Goal: Task Accomplishment & Management: Use online tool/utility

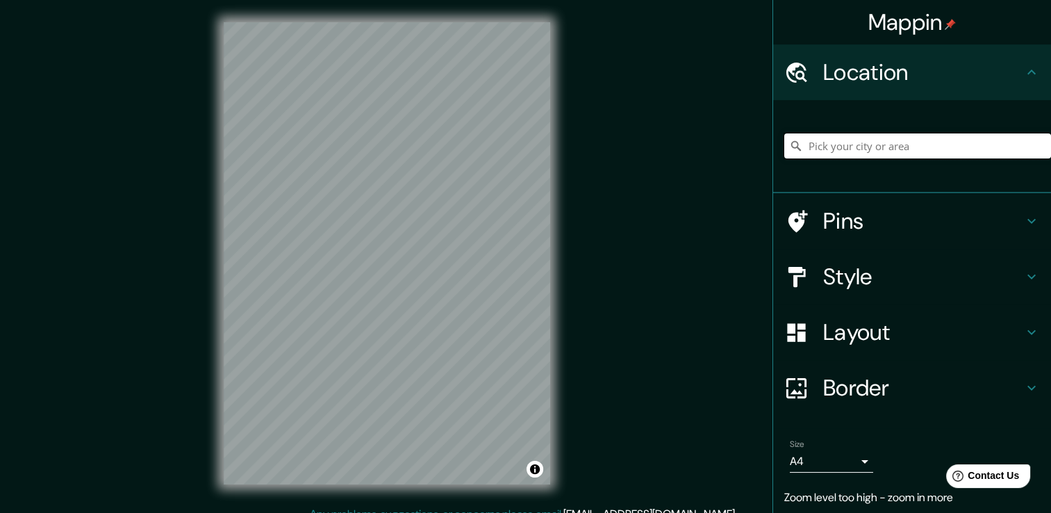
click at [830, 140] on input "Pick your city or area" at bounding box center [917, 145] width 267 height 25
click at [835, 143] on input "Surco, [GEOGRAPHIC_DATA], [GEOGRAPHIC_DATA], [GEOGRAPHIC_DATA]" at bounding box center [917, 145] width 267 height 25
click at [803, 146] on input "Surco, [GEOGRAPHIC_DATA], [GEOGRAPHIC_DATA], [GEOGRAPHIC_DATA]" at bounding box center [917, 145] width 267 height 25
click at [798, 146] on input "Surco, [GEOGRAPHIC_DATA], [GEOGRAPHIC_DATA], [GEOGRAPHIC_DATA]" at bounding box center [917, 145] width 267 height 25
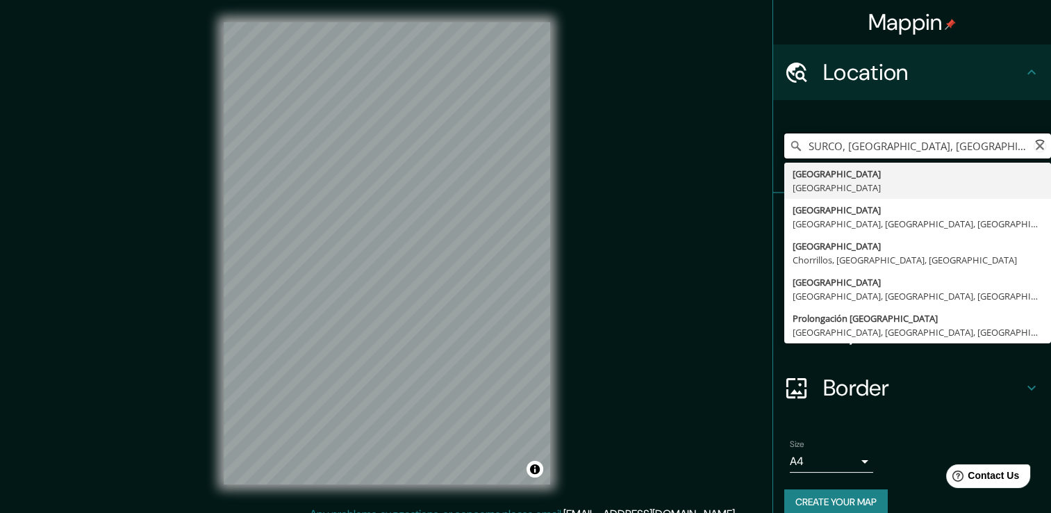
type input "Surco, [GEOGRAPHIC_DATA], [GEOGRAPHIC_DATA], [GEOGRAPHIC_DATA]"
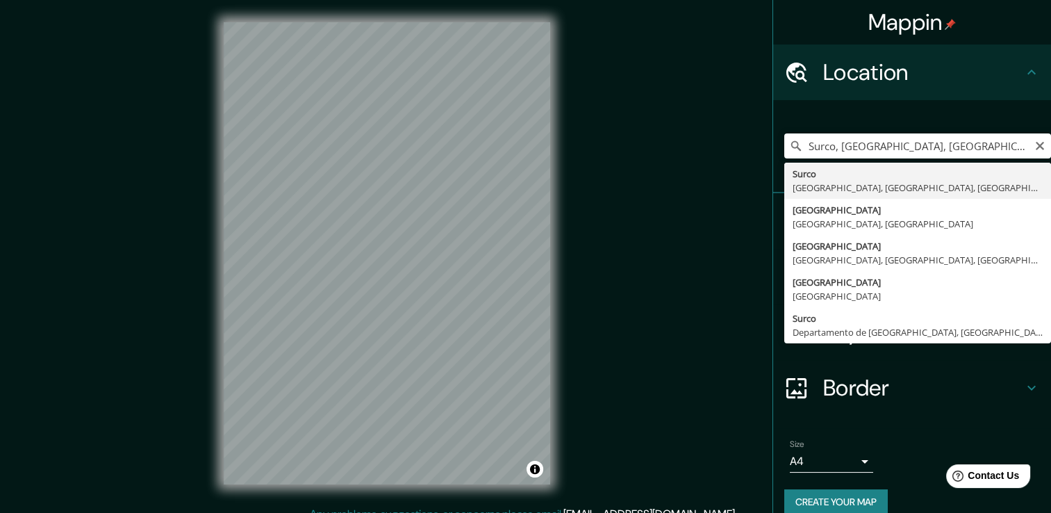
click at [833, 69] on h4 "Location" at bounding box center [923, 72] width 200 height 28
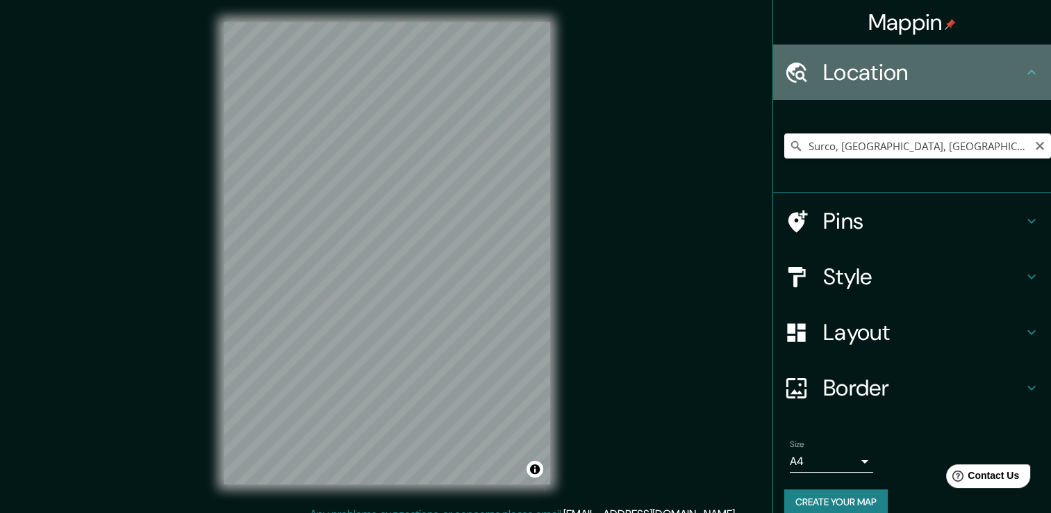
click at [837, 76] on h4 "Location" at bounding box center [923, 72] width 200 height 28
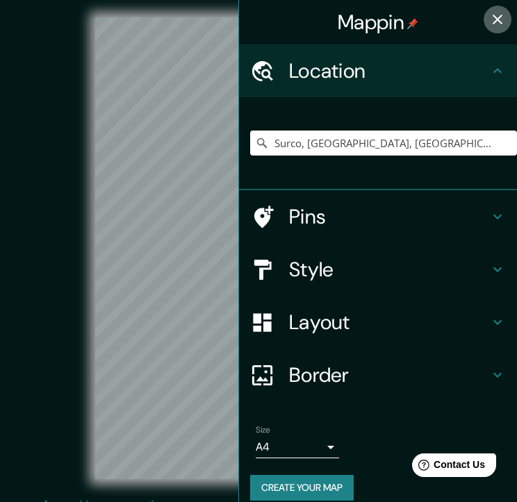
click at [488, 28] on button "button" at bounding box center [498, 20] width 28 height 28
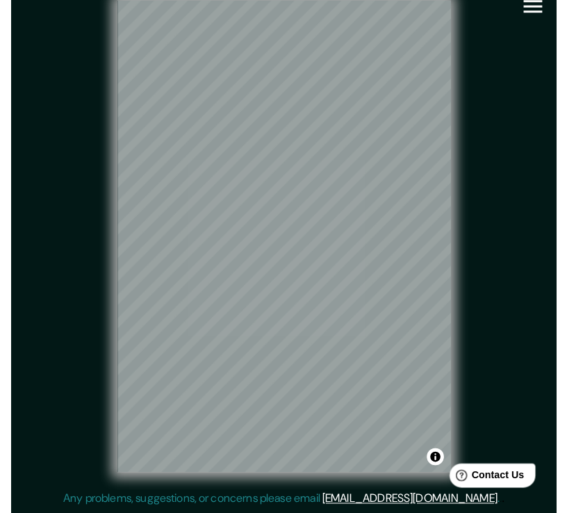
scroll to position [15, 0]
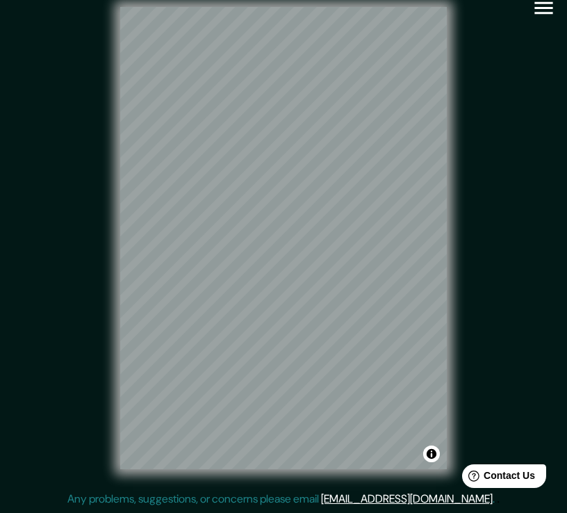
click at [530, 9] on button "button" at bounding box center [543, 7] width 35 height 35
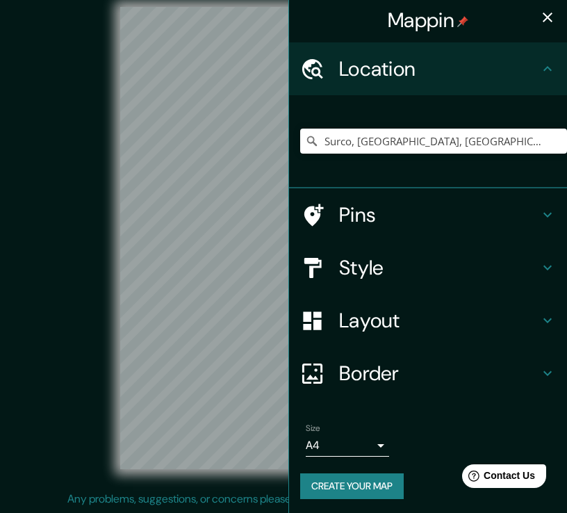
scroll to position [3, 0]
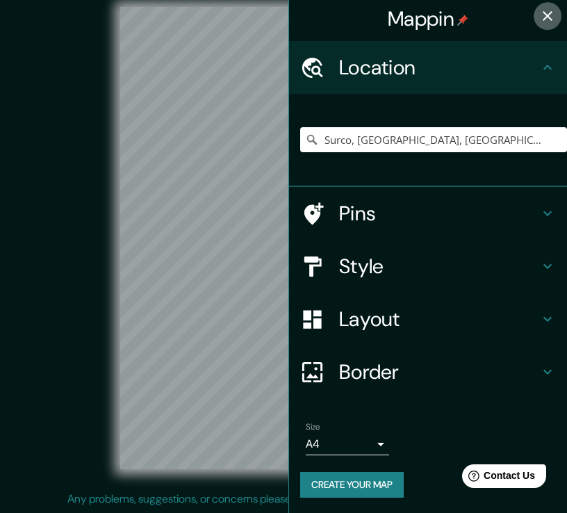
click at [534, 24] on button "button" at bounding box center [548, 16] width 28 height 28
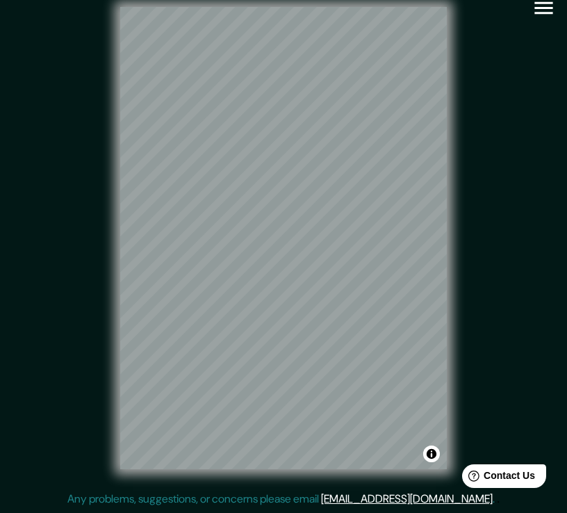
click at [532, 14] on icon "button" at bounding box center [544, 8] width 24 height 24
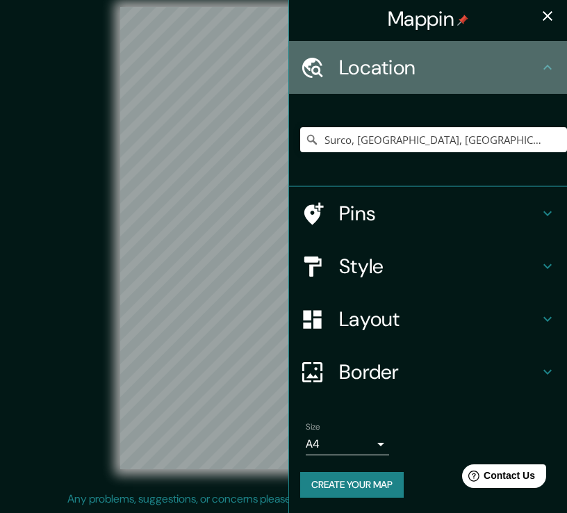
click at [539, 60] on icon at bounding box center [547, 67] width 17 height 17
click at [539, 59] on icon at bounding box center [547, 67] width 17 height 17
click at [308, 64] on icon at bounding box center [312, 68] width 24 height 24
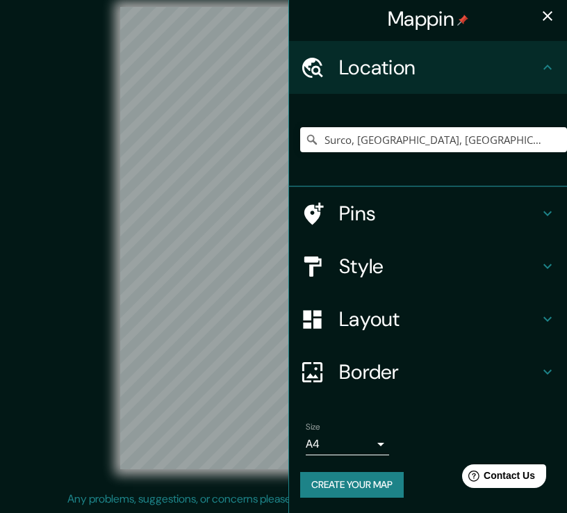
drag, startPoint x: 308, startPoint y: 64, endPoint x: 351, endPoint y: 120, distance: 70.9
click at [351, 120] on ul "Location [GEOGRAPHIC_DATA], [GEOGRAPHIC_DATA], [GEOGRAPHIC_DATA], [GEOGRAPHIC_D…" at bounding box center [428, 277] width 278 height 473
click at [539, 21] on icon "button" at bounding box center [547, 16] width 17 height 17
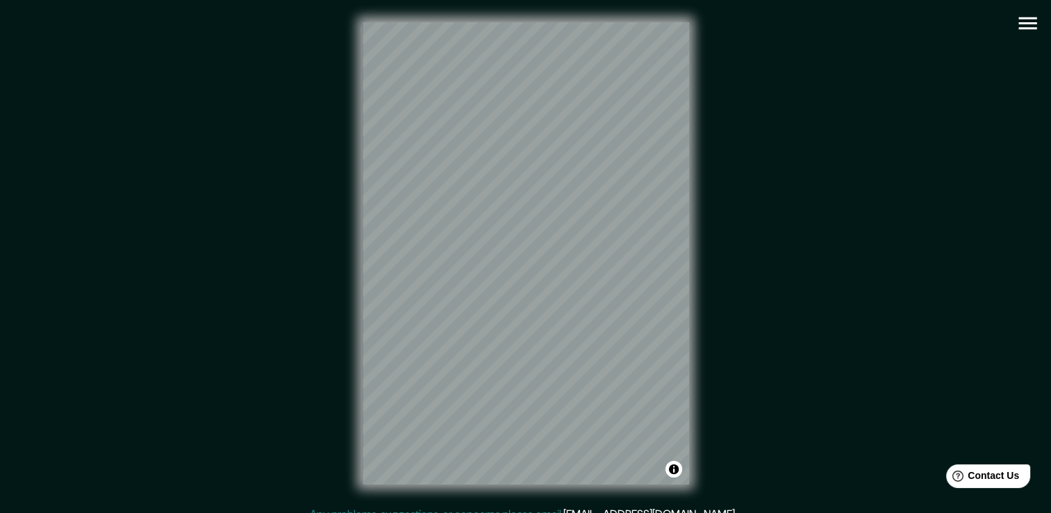
scroll to position [2, 0]
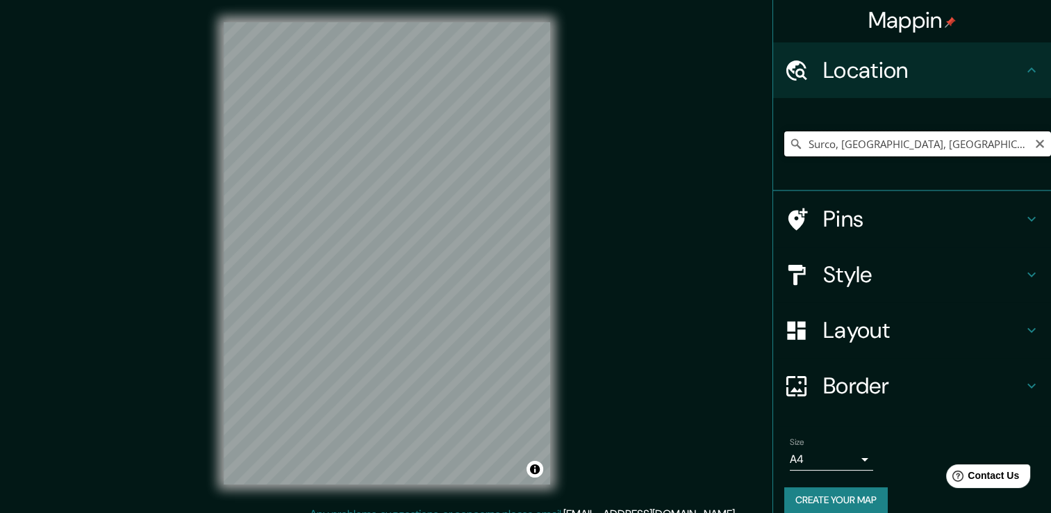
click at [850, 144] on input "Surco, [GEOGRAPHIC_DATA], [GEOGRAPHIC_DATA], [GEOGRAPHIC_DATA]" at bounding box center [917, 143] width 267 height 25
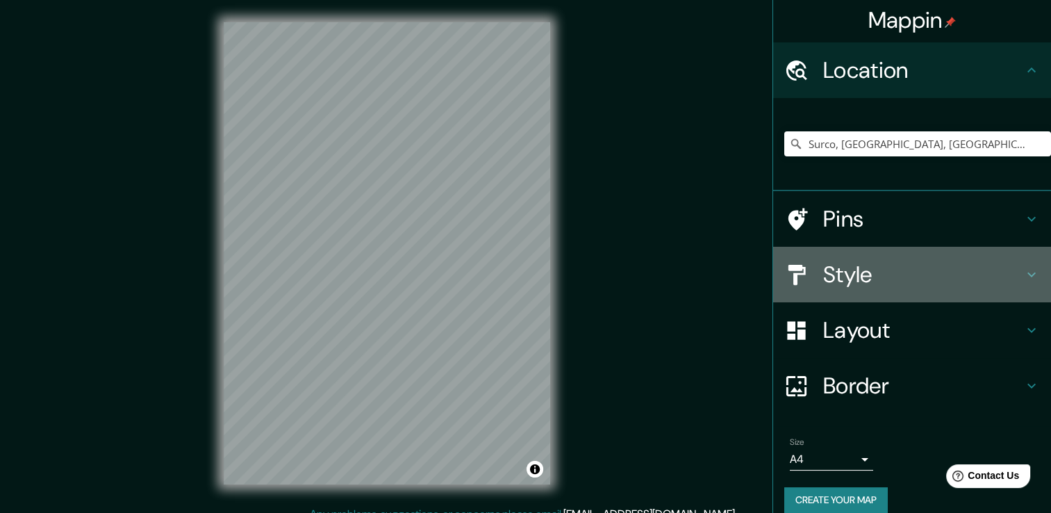
click at [868, 279] on h4 "Style" at bounding box center [923, 275] width 200 height 28
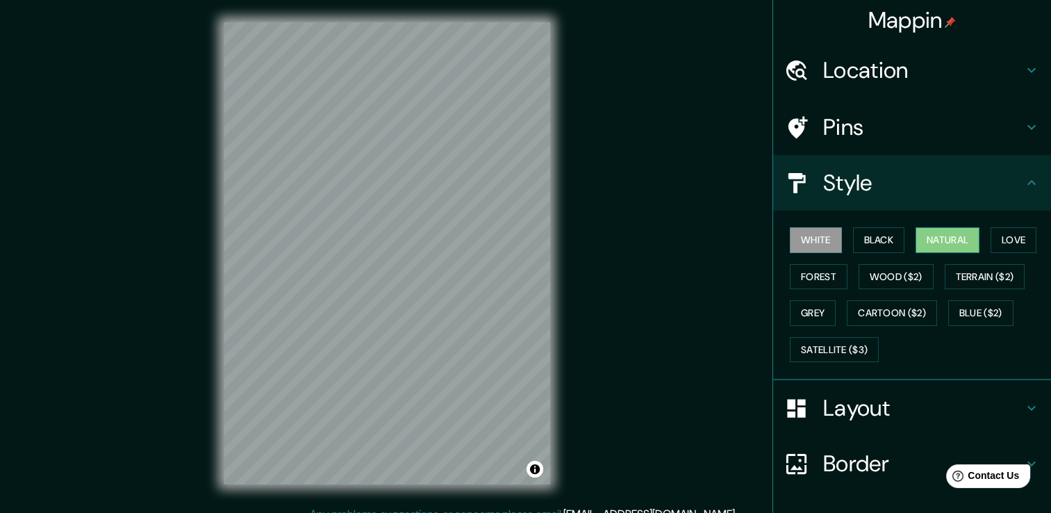
click at [921, 249] on button "Natural" at bounding box center [948, 240] width 64 height 26
click at [816, 307] on button "Grey" at bounding box center [813, 313] width 46 height 26
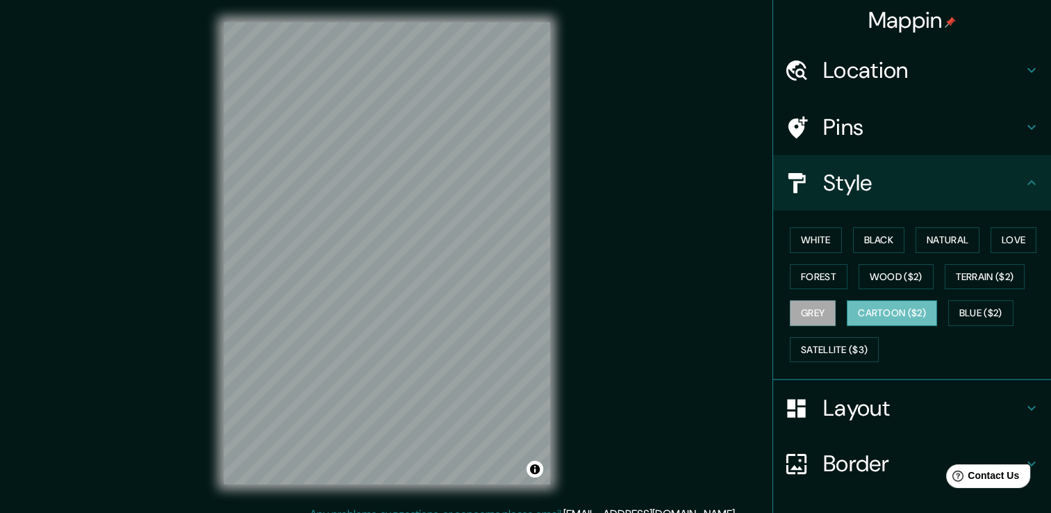
click at [867, 313] on button "Cartoon ($2)" at bounding box center [892, 313] width 90 height 26
click at [831, 352] on button "Satellite ($3)" at bounding box center [834, 350] width 89 height 26
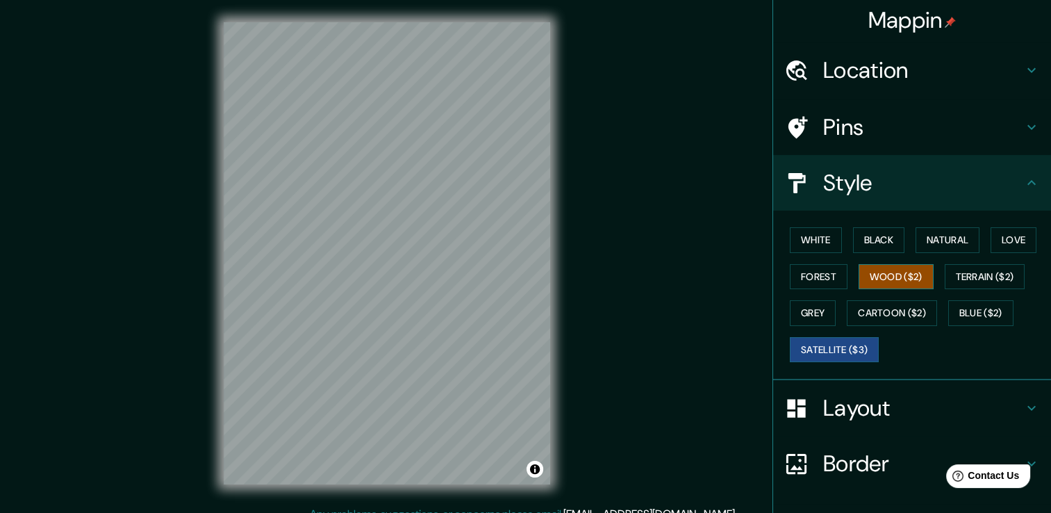
click at [910, 274] on button "Wood ($2)" at bounding box center [896, 277] width 75 height 26
click at [797, 259] on div "White Black Natural Love Forest Wood ($2) Terrain ($2) Grey Cartoon ($2) Blue (…" at bounding box center [917, 295] width 267 height 146
click at [865, 249] on button "Black" at bounding box center [879, 240] width 52 height 26
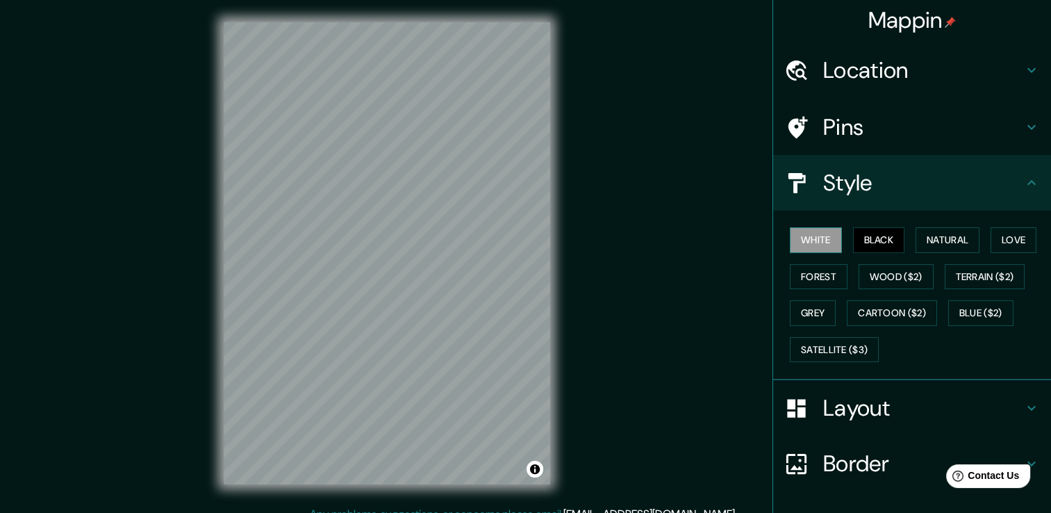
click at [819, 248] on button "White" at bounding box center [816, 240] width 52 height 26
click at [1014, 245] on button "Love" at bounding box center [1014, 240] width 46 height 26
click at [816, 236] on button "White" at bounding box center [816, 240] width 52 height 26
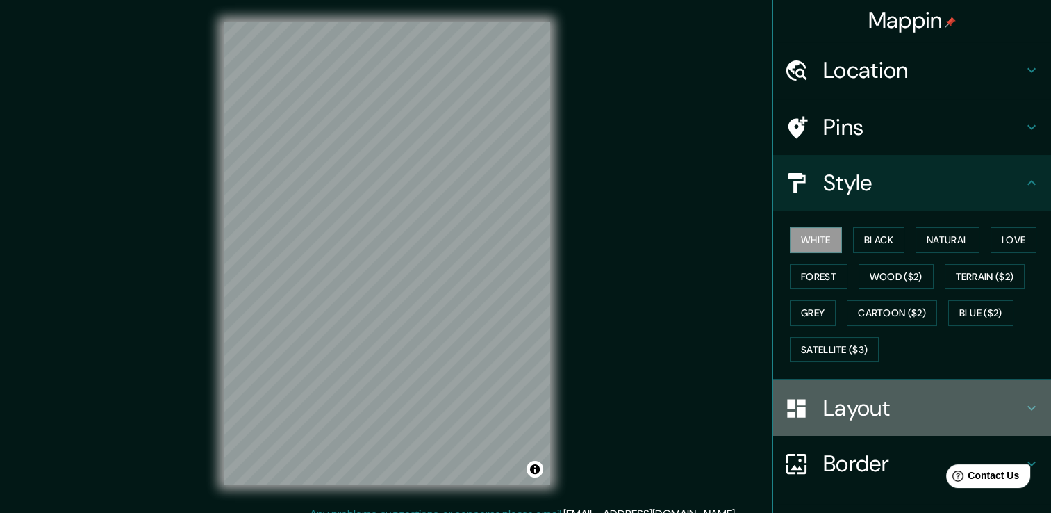
click at [864, 411] on h4 "Layout" at bounding box center [923, 408] width 200 height 28
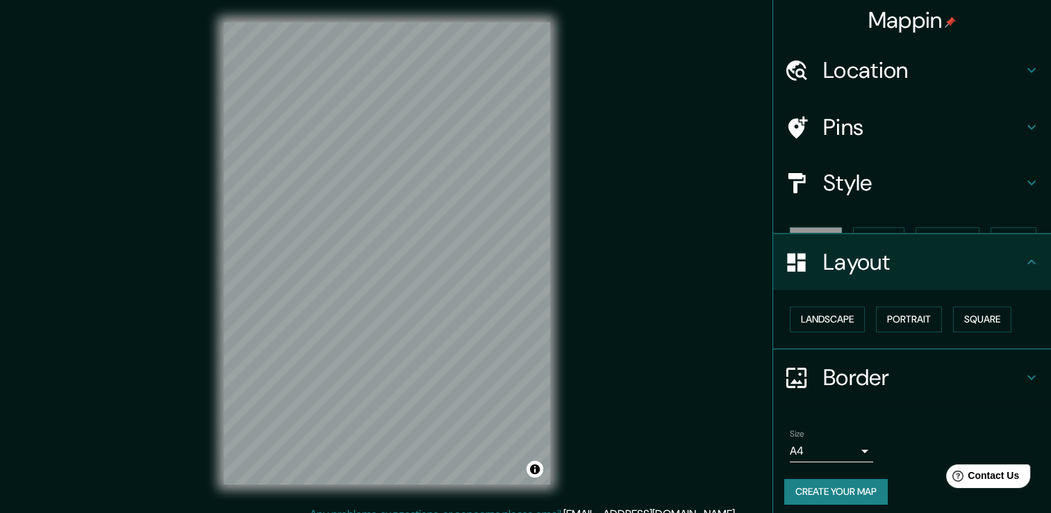
scroll to position [0, 0]
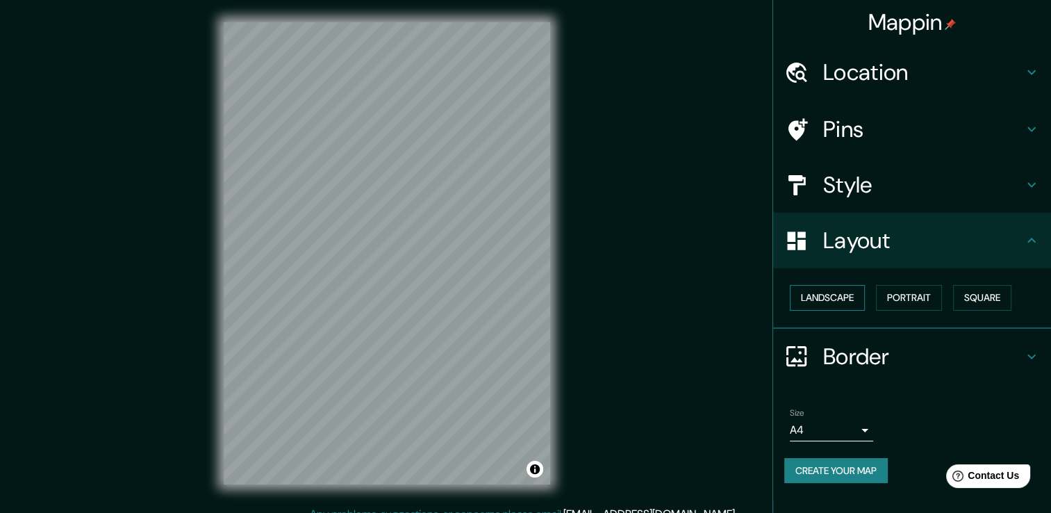
click at [850, 291] on button "Landscape" at bounding box center [827, 298] width 75 height 26
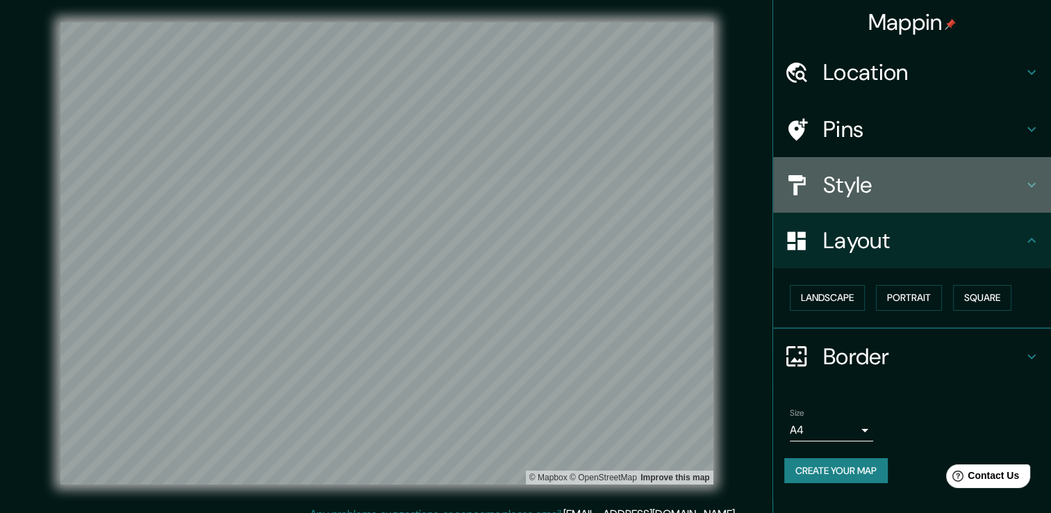
click at [864, 195] on h4 "Style" at bounding box center [923, 185] width 200 height 28
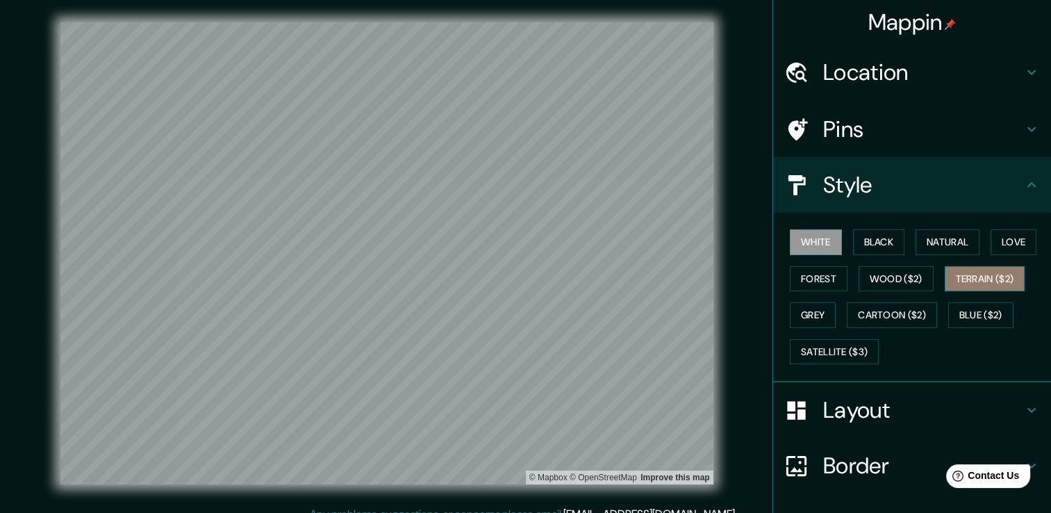
click at [948, 278] on button "Terrain ($2)" at bounding box center [985, 279] width 81 height 26
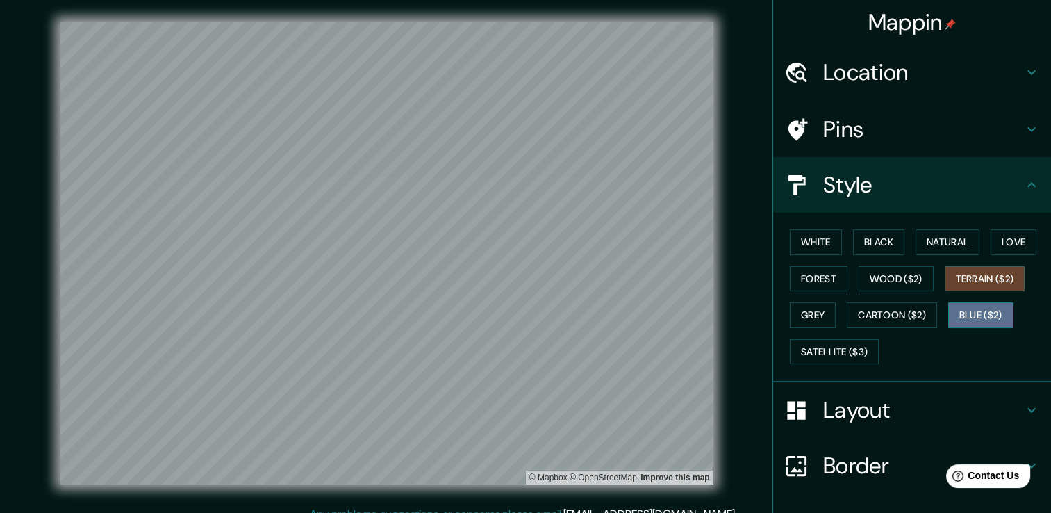
click at [951, 322] on button "Blue ($2)" at bounding box center [980, 315] width 65 height 26
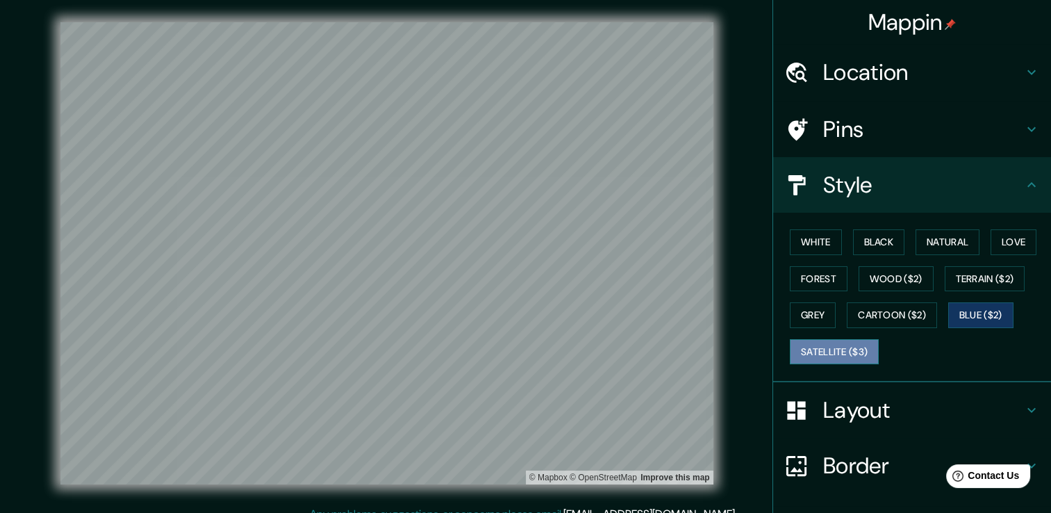
click at [845, 352] on button "Satellite ($3)" at bounding box center [834, 352] width 89 height 26
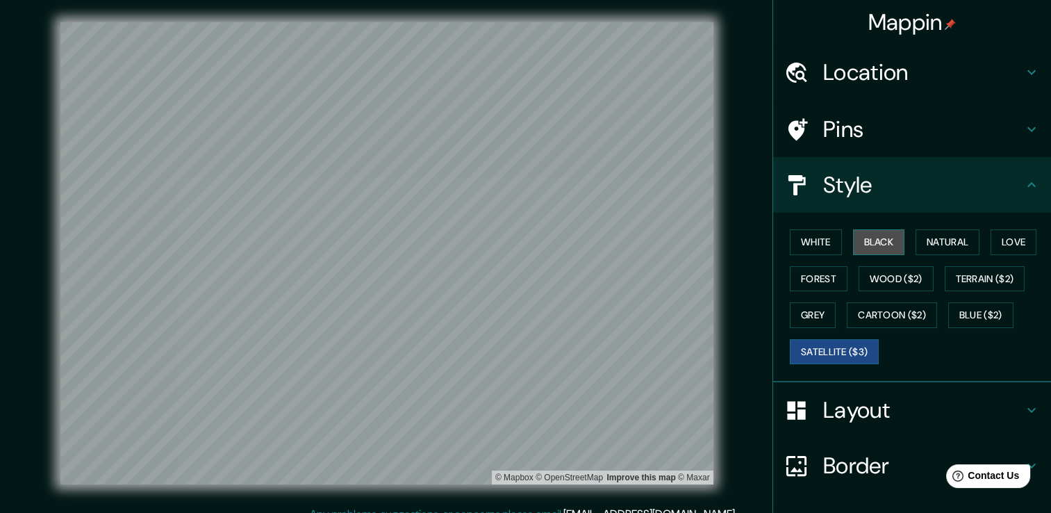
click at [867, 247] on button "Black" at bounding box center [879, 242] width 52 height 26
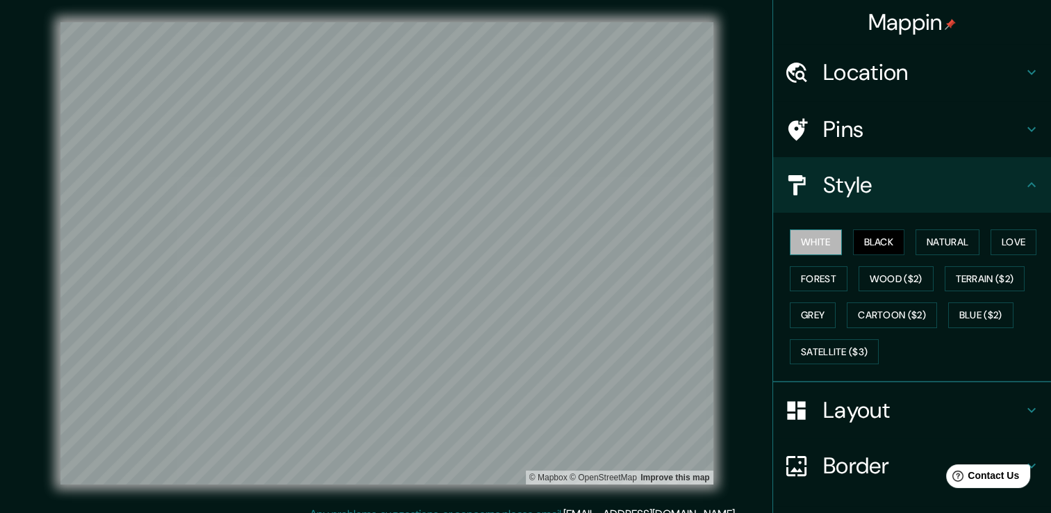
click at [823, 246] on button "White" at bounding box center [816, 242] width 52 height 26
click at [839, 468] on h4 "Border" at bounding box center [923, 466] width 200 height 28
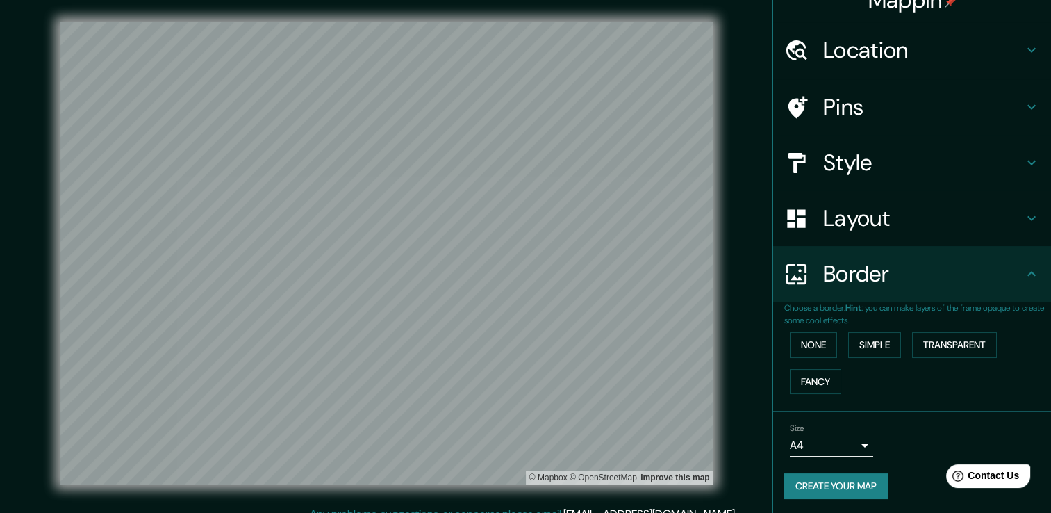
scroll to position [23, 0]
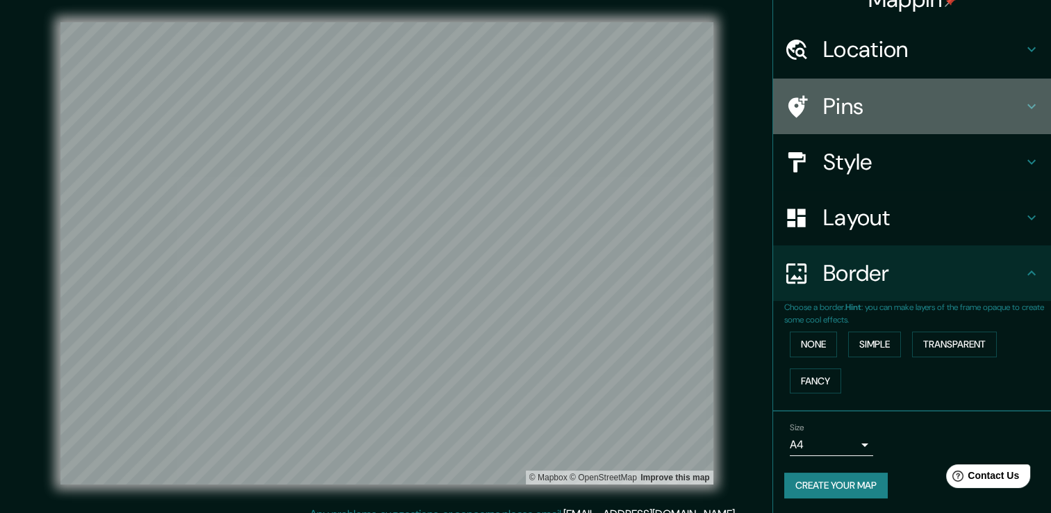
click at [848, 102] on h4 "Pins" at bounding box center [923, 106] width 200 height 28
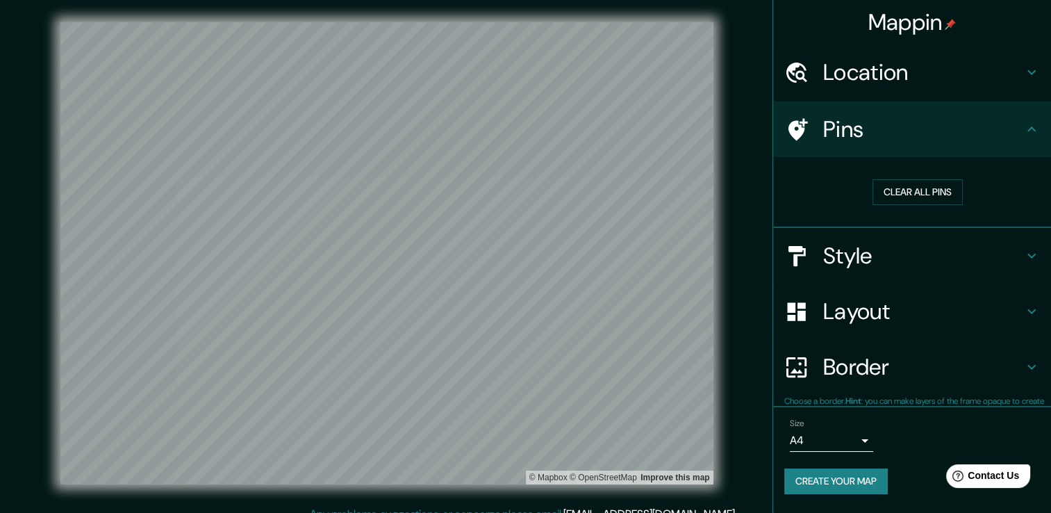
scroll to position [0, 0]
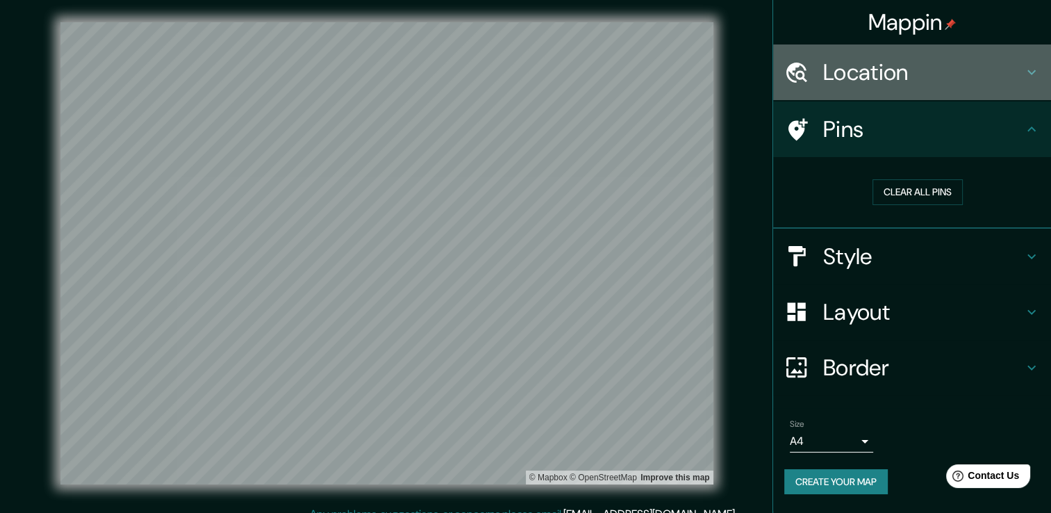
click at [873, 81] on h4 "Location" at bounding box center [923, 72] width 200 height 28
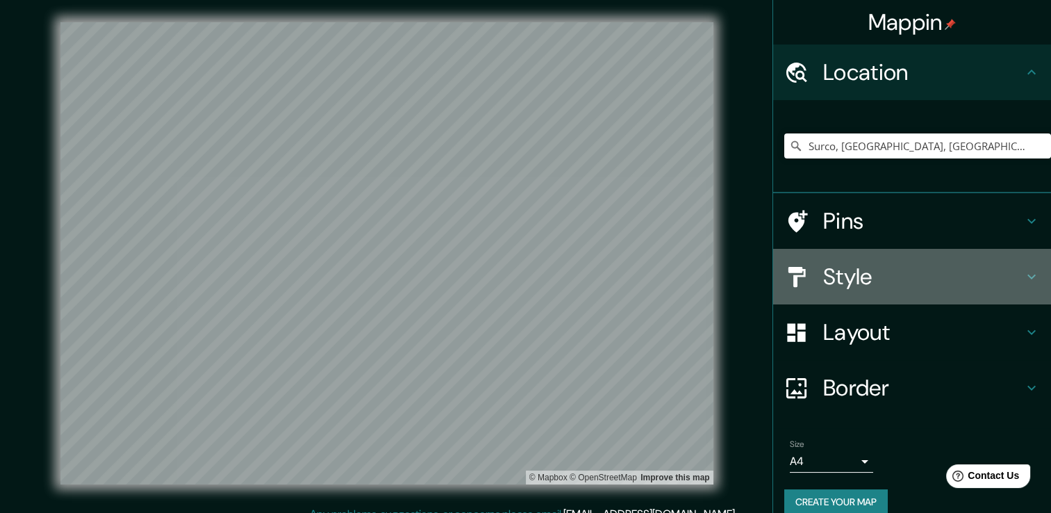
click at [851, 295] on div "Style" at bounding box center [912, 277] width 278 height 56
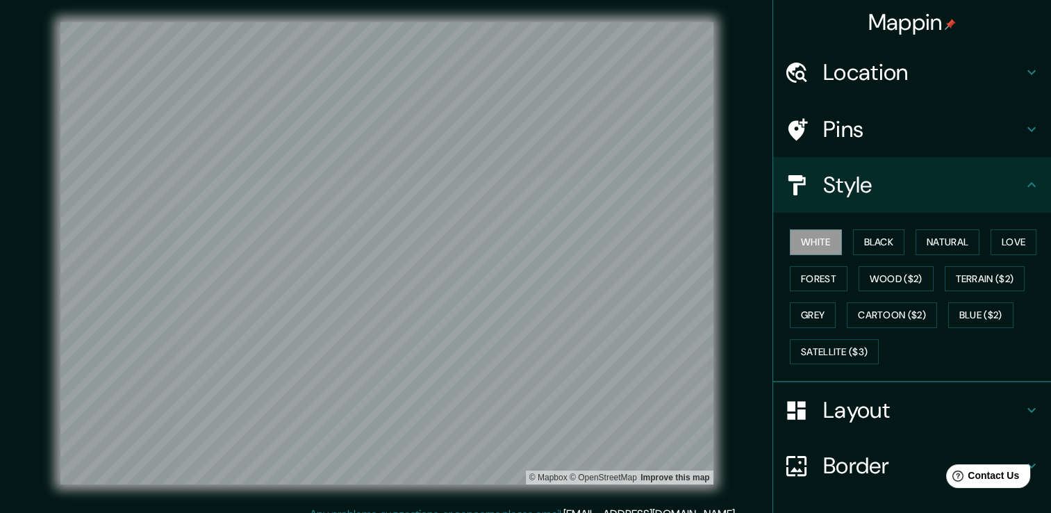
click at [825, 128] on h4 "Pins" at bounding box center [923, 129] width 200 height 28
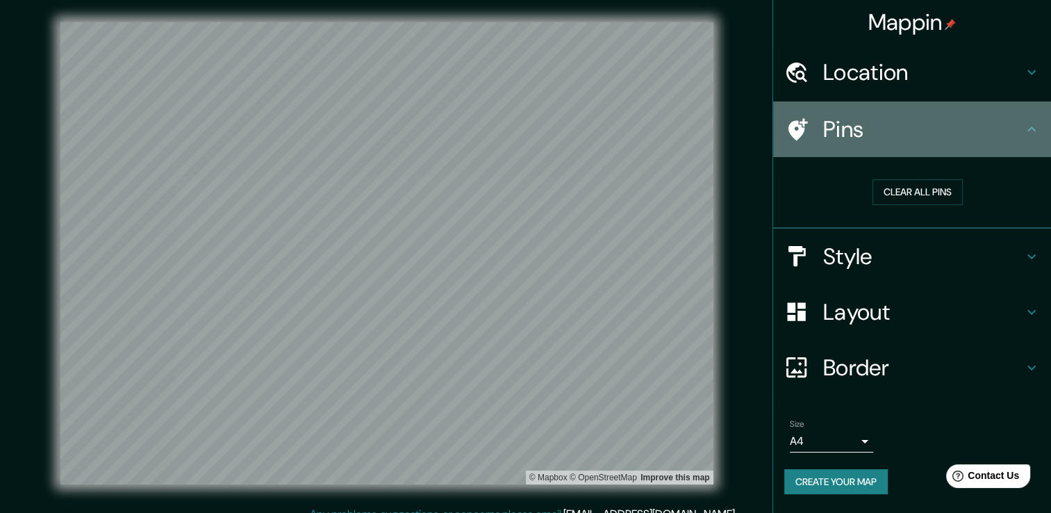
click at [803, 131] on icon at bounding box center [798, 129] width 19 height 22
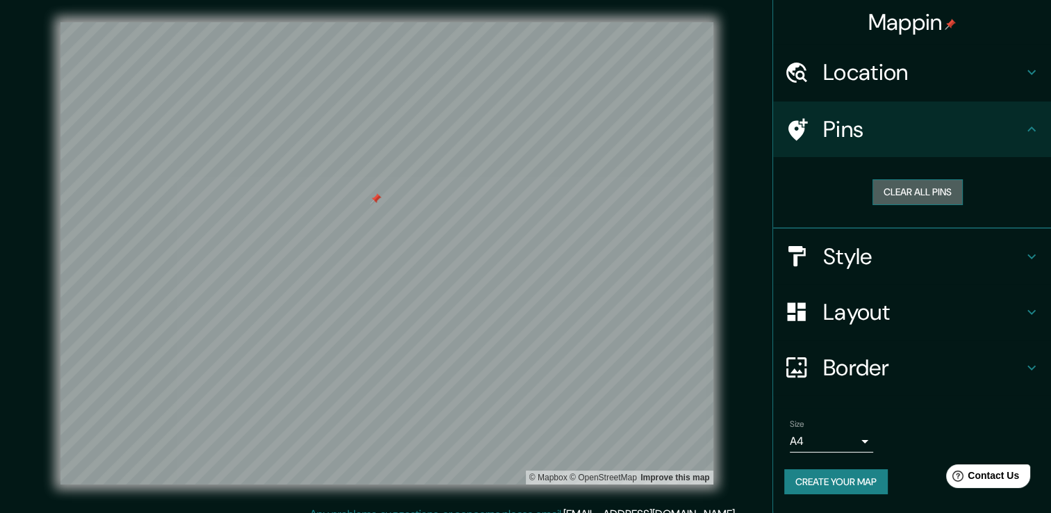
click at [916, 193] on button "Clear all pins" at bounding box center [918, 192] width 90 height 26
